Goal: Information Seeking & Learning: Learn about a topic

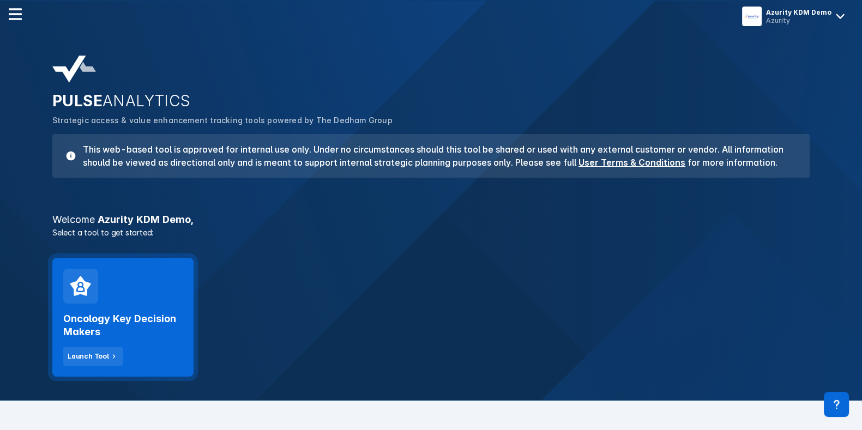
click at [159, 312] on h2 "Oncology Key Decision Makers" at bounding box center [122, 325] width 119 height 26
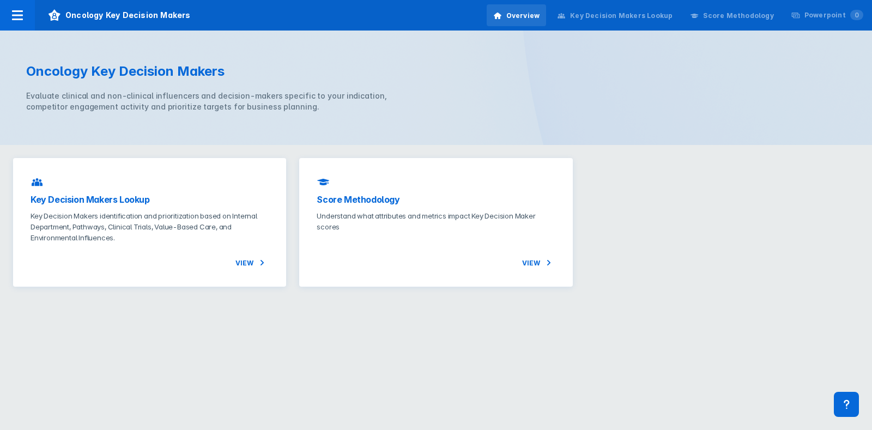
click at [663, 300] on html "Oncology Key Decision Makers Overview Key Decision Makers Lookup Score Methodol…" at bounding box center [436, 150] width 872 height 300
click at [207, 229] on p "Key Decision Makers identification and prioritization based on Internal Departm…" at bounding box center [150, 224] width 238 height 33
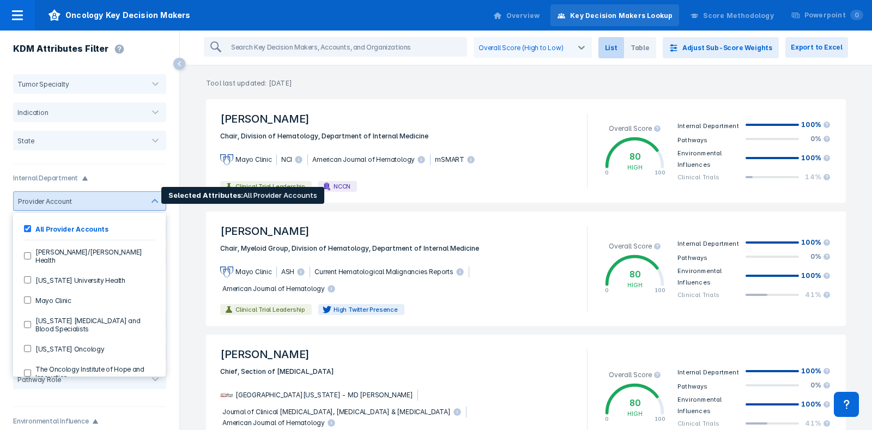
click at [28, 227] on Accounts-checkbox "All Provider Accounts" at bounding box center [27, 228] width 7 height 7
click at [30, 252] on Health-checkbox "[PERSON_NAME]/[PERSON_NAME] Health" at bounding box center [27, 255] width 7 height 7
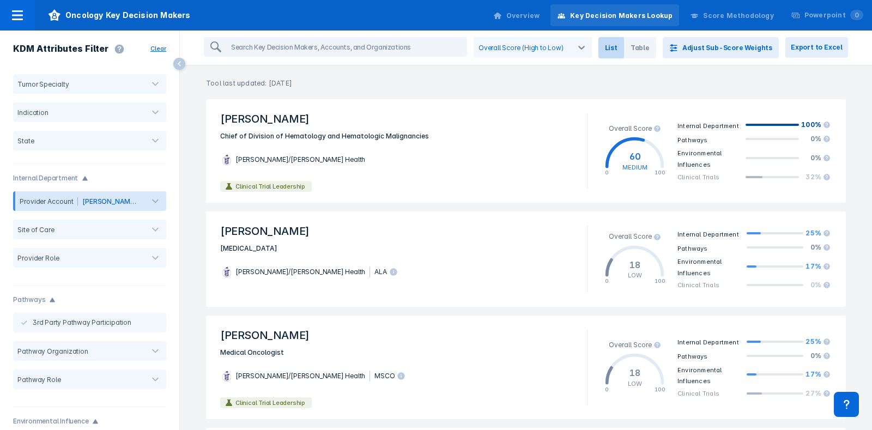
click at [195, 84] on p "Tool last updated: [DATE]" at bounding box center [526, 76] width 692 height 23
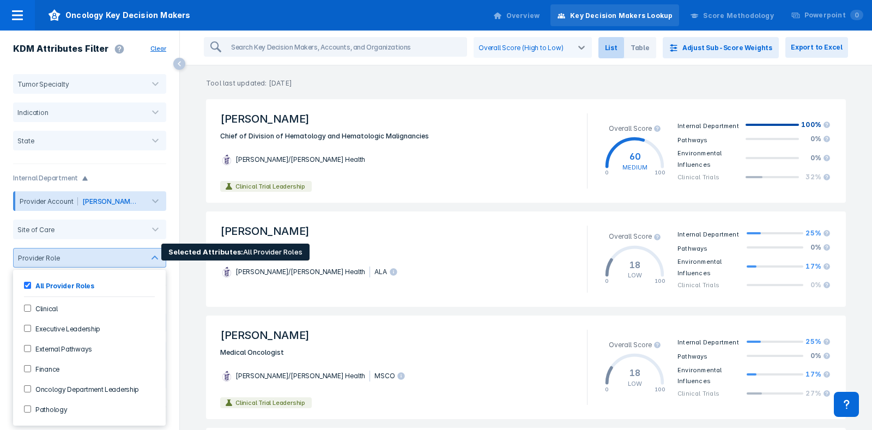
click at [29, 282] on Roles-checkbox "All Provider Roles" at bounding box center [27, 285] width 7 height 7
click at [25, 287] on Roles-checkbox "All Provider Roles" at bounding box center [27, 285] width 7 height 7
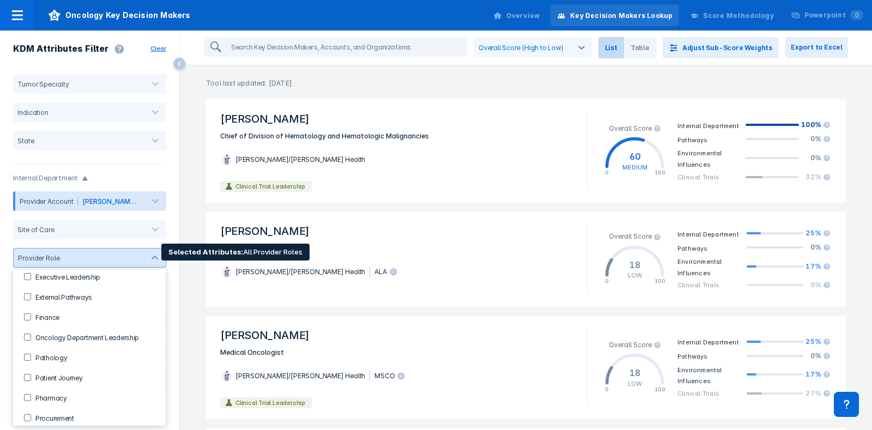
click at [28, 398] on div "Pharmacy" at bounding box center [89, 398] width 144 height 18
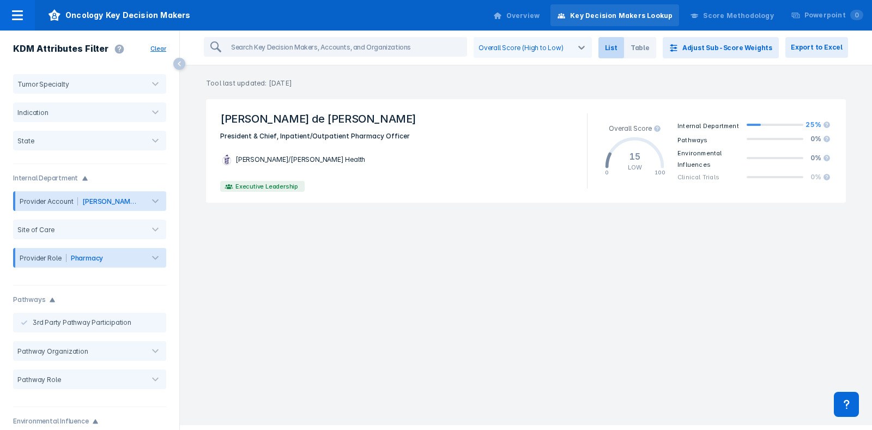
click at [442, 312] on div "[PERSON_NAME] de [PERSON_NAME] President & Chief, Inpatient/Outpatient Pharmacy…" at bounding box center [526, 258] width 692 height 326
click at [162, 49] on button "Clear" at bounding box center [160, 48] width 20 height 11
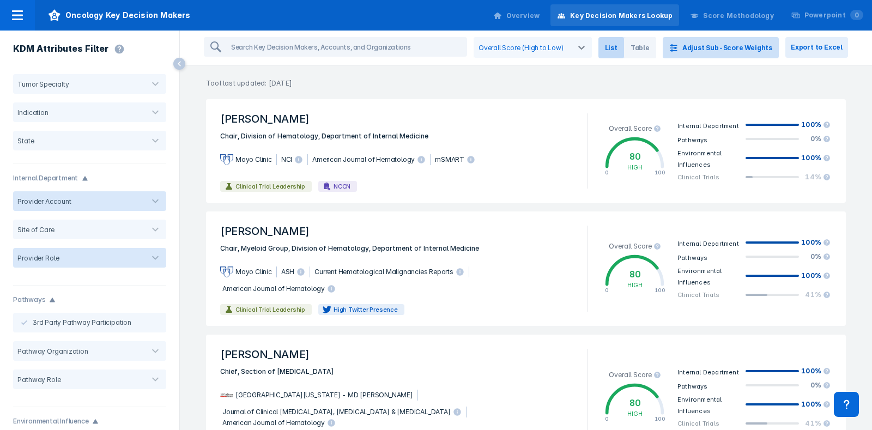
click at [722, 51] on button "Adjust Sub-Score Weights" at bounding box center [721, 47] width 116 height 21
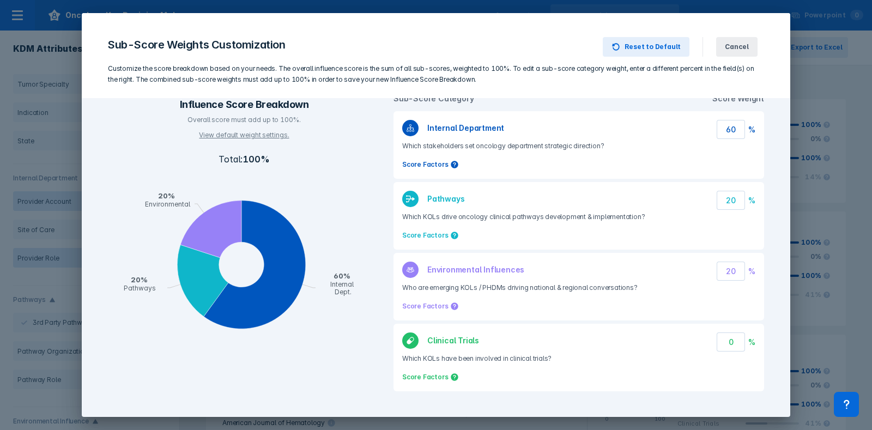
scroll to position [3, 0]
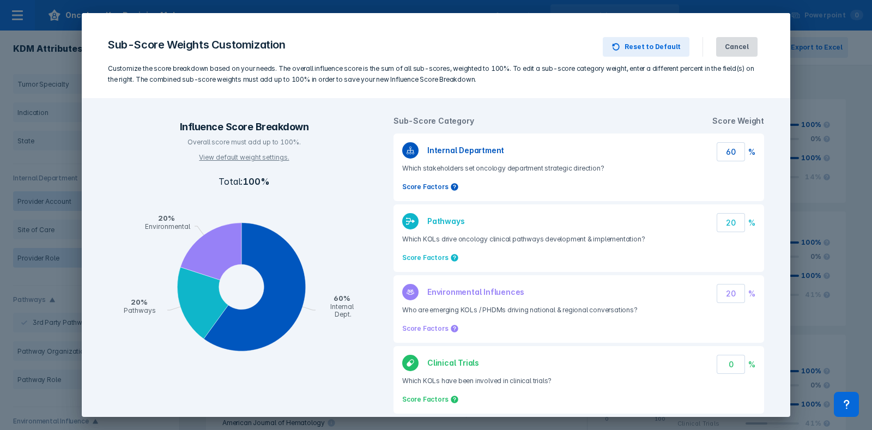
click at [731, 37] on button "Cancel" at bounding box center [736, 47] width 41 height 20
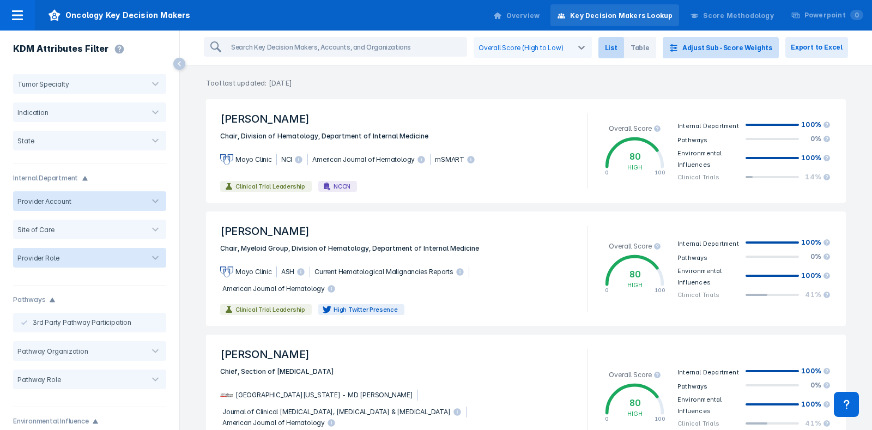
click at [741, 47] on button "Adjust Sub-Score Weights" at bounding box center [721, 47] width 116 height 21
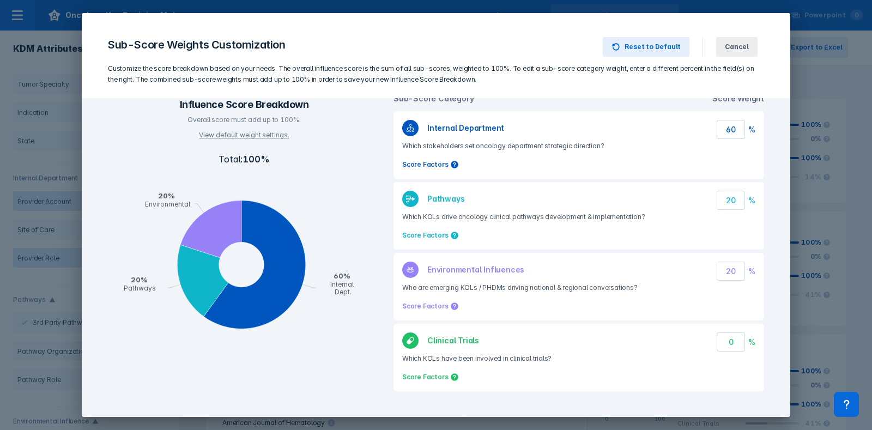
scroll to position [14, 0]
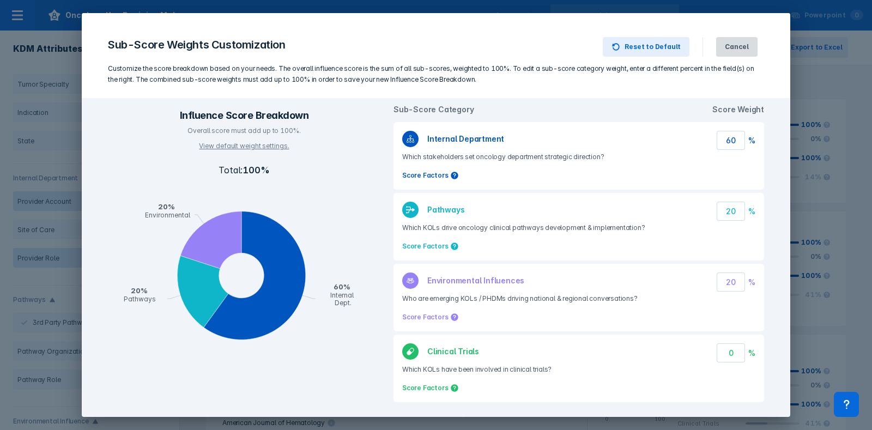
click at [728, 52] on button "Cancel" at bounding box center [736, 47] width 41 height 20
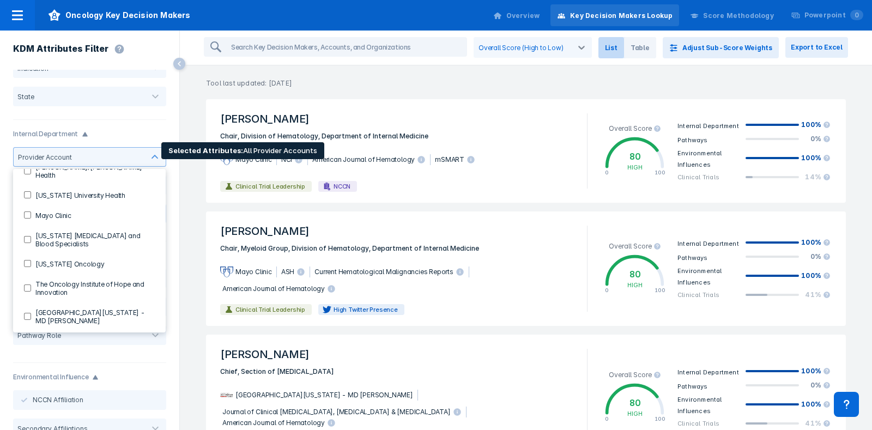
scroll to position [0, 0]
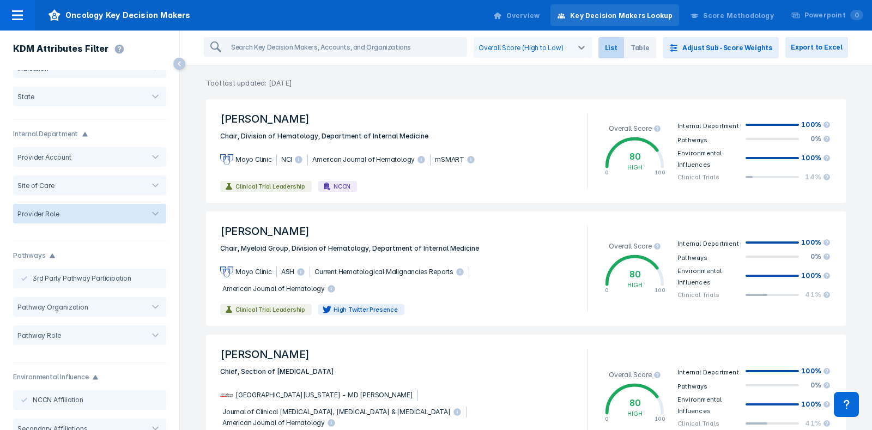
click at [154, 45] on div "KDM Attributes Filter" at bounding box center [89, 50] width 179 height 39
click at [649, 56] on span "Table" at bounding box center [640, 47] width 32 height 21
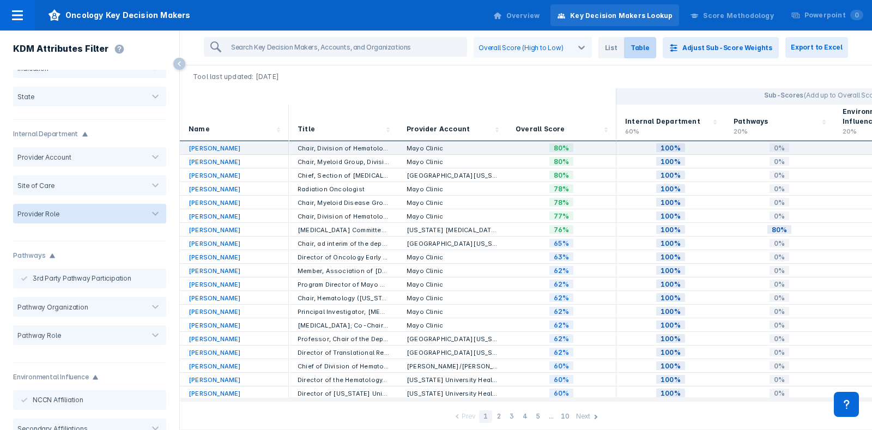
click at [218, 144] on link "[PERSON_NAME]" at bounding box center [215, 148] width 52 height 8
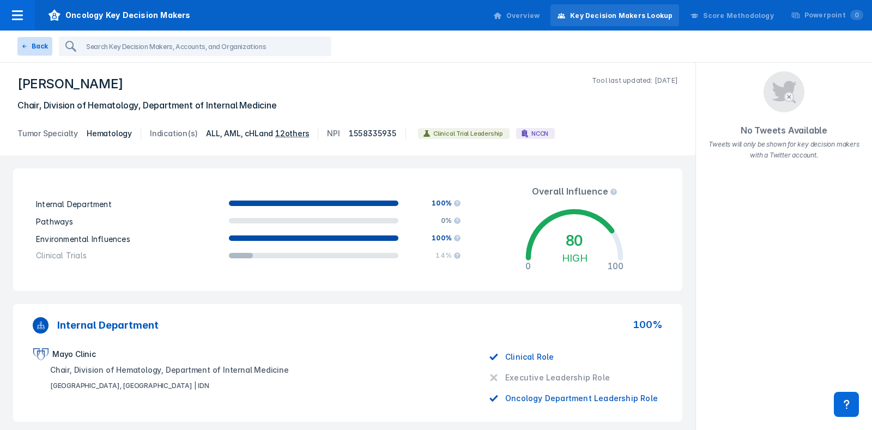
click at [29, 50] on button "Back" at bounding box center [34, 46] width 35 height 19
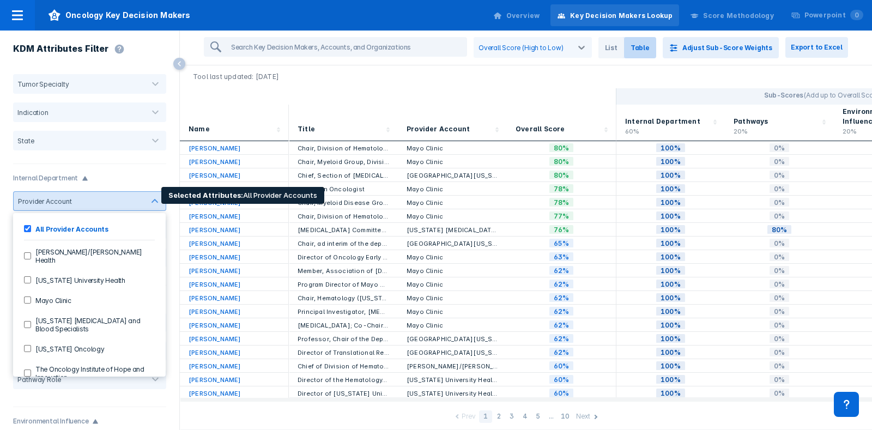
scroll to position [2, 0]
click at [26, 294] on Clinic-checkbox "Mayo Clinic" at bounding box center [27, 297] width 7 height 7
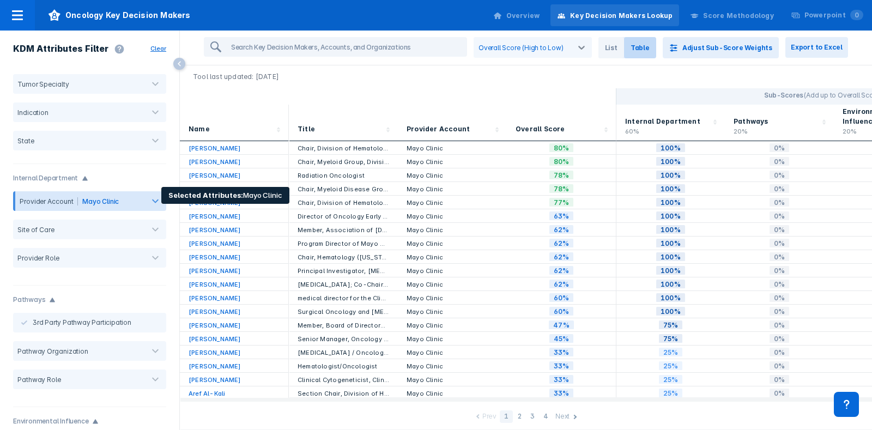
click at [551, 73] on p "Tool last updated: [DATE]" at bounding box center [526, 76] width 692 height 23
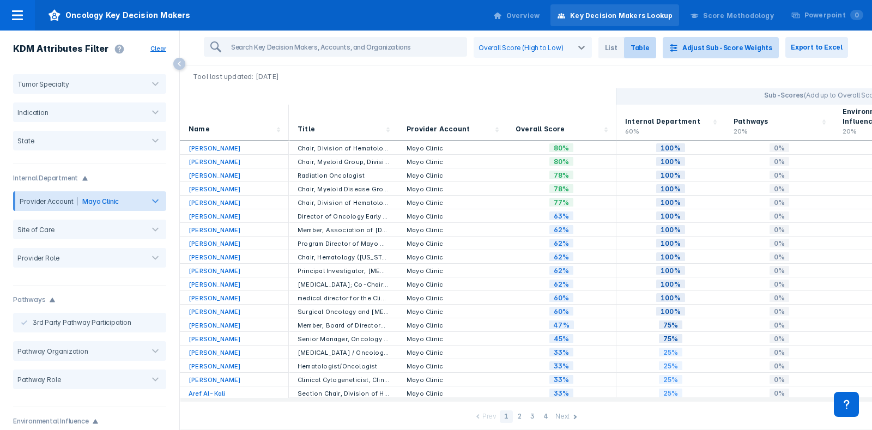
click at [706, 44] on button "Adjust Sub-Score Weights" at bounding box center [721, 47] width 116 height 21
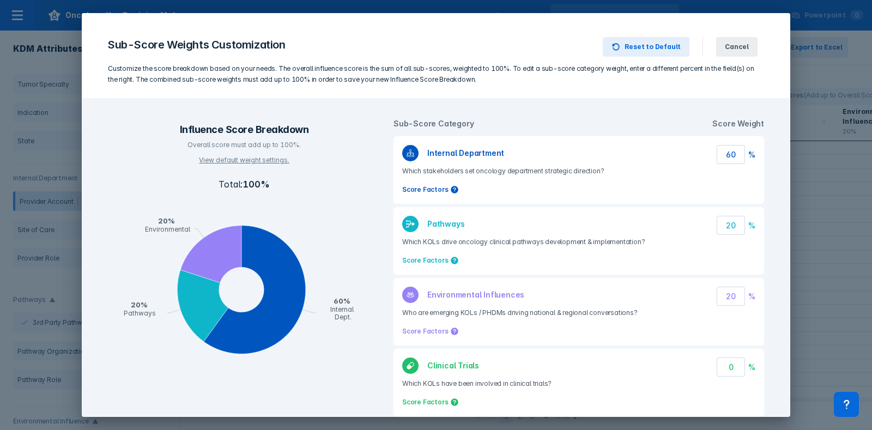
click at [721, 222] on input "20" at bounding box center [731, 225] width 28 height 19
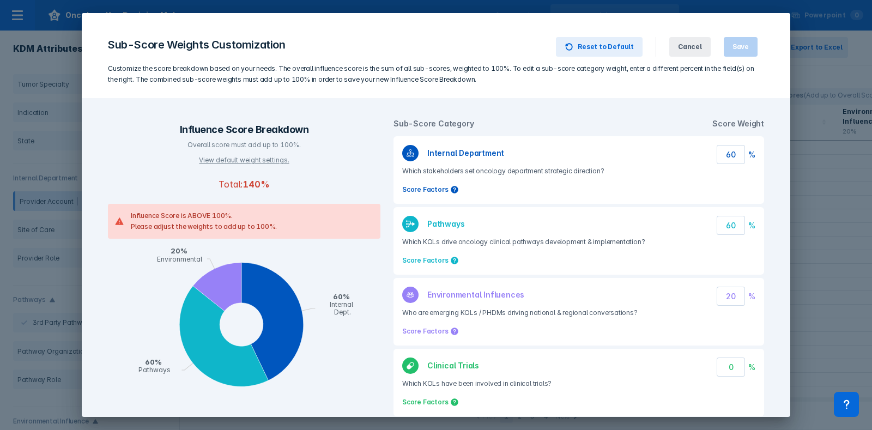
type input "60"
click at [724, 155] on input "60" at bounding box center [731, 154] width 28 height 19
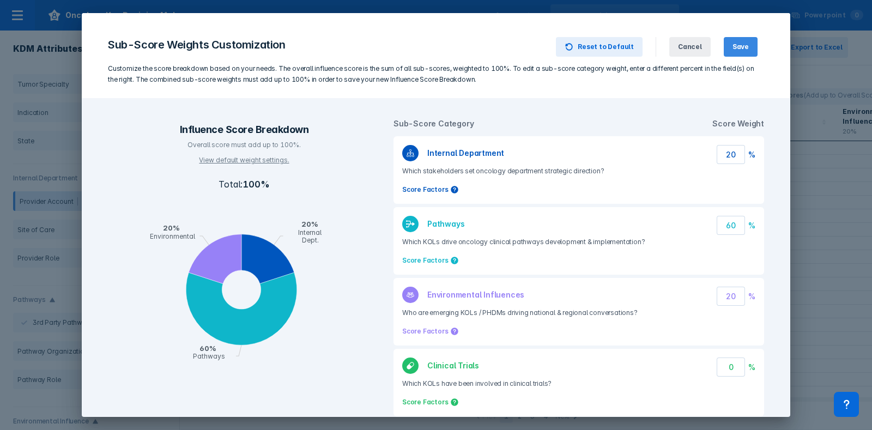
type input "20"
click at [734, 46] on span "Save" at bounding box center [741, 47] width 16 height 10
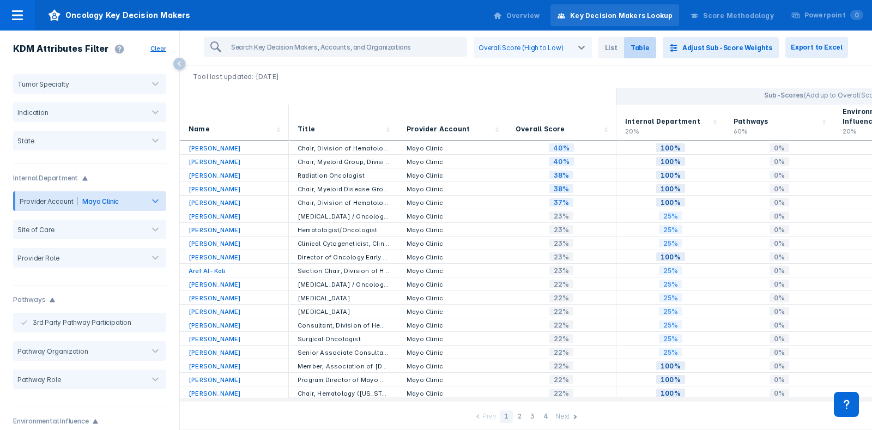
click at [607, 124] on icon at bounding box center [606, 129] width 11 height 11
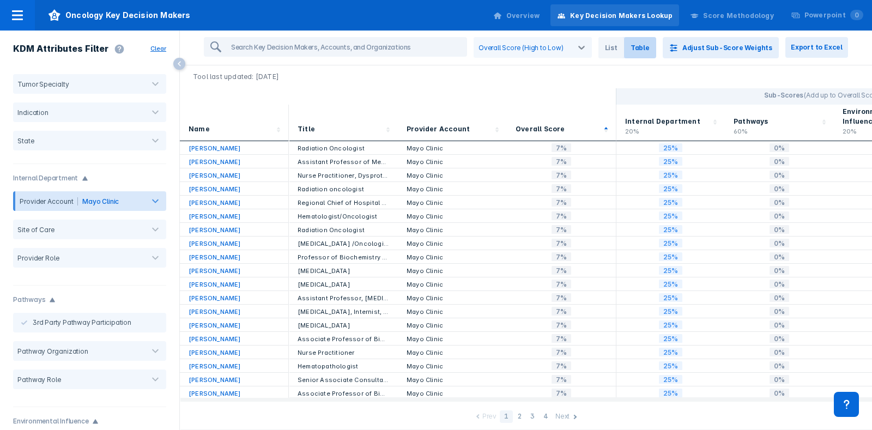
click at [607, 124] on icon at bounding box center [606, 129] width 11 height 11
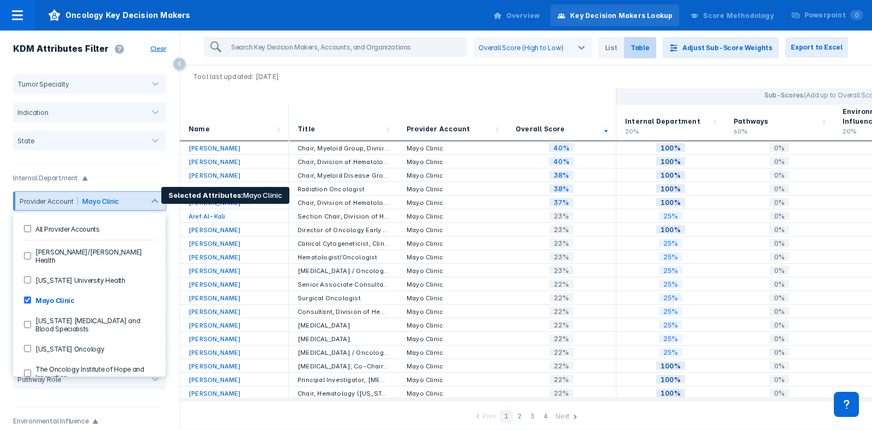
click at [29, 227] on Accounts-checkbox "All Provider Accounts" at bounding box center [27, 228] width 7 height 7
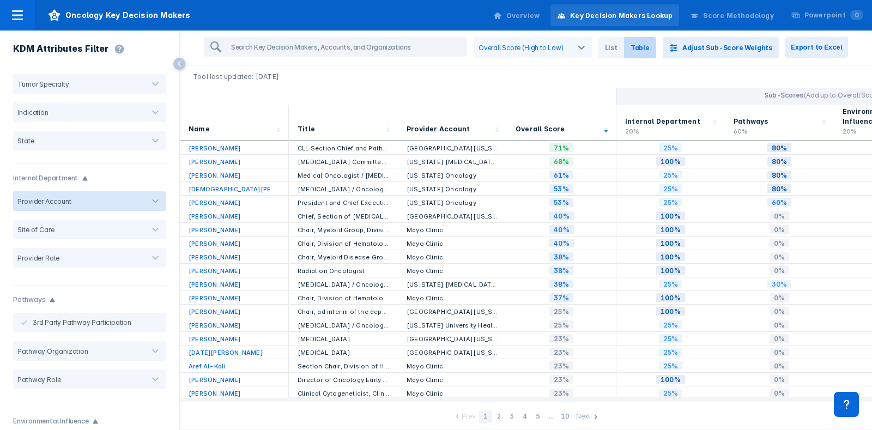
click at [163, 44] on div "KDM Attributes Filter" at bounding box center [89, 50] width 179 height 39
click at [624, 48] on span "List" at bounding box center [612, 47] width 26 height 21
